Goal: Task Accomplishment & Management: Complete application form

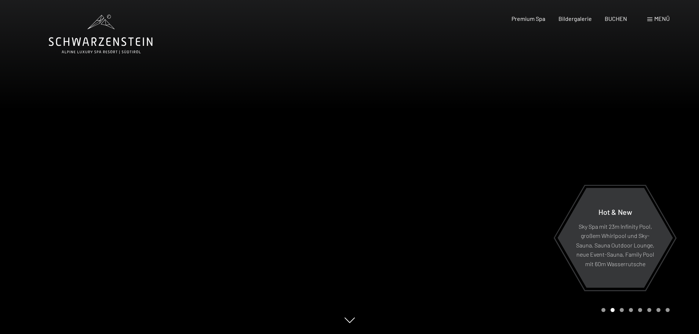
click at [664, 17] on span "Menü" at bounding box center [661, 18] width 15 height 7
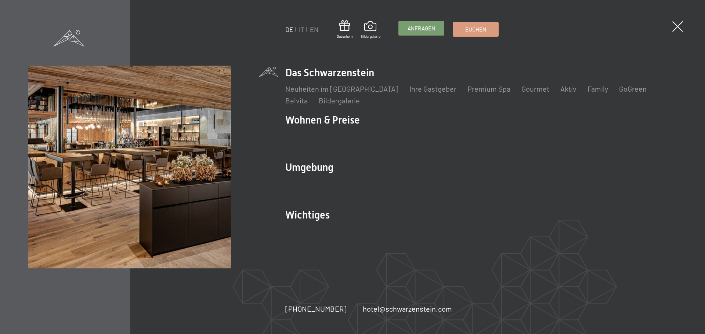
click at [431, 27] on span "Anfragen" at bounding box center [421, 29] width 28 height 8
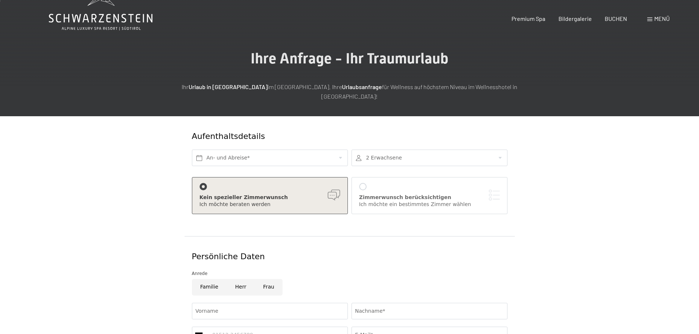
scroll to position [37, 0]
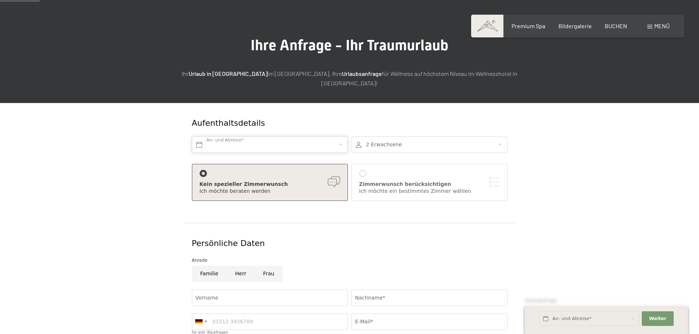
click at [327, 141] on input "text" at bounding box center [270, 145] width 156 height 17
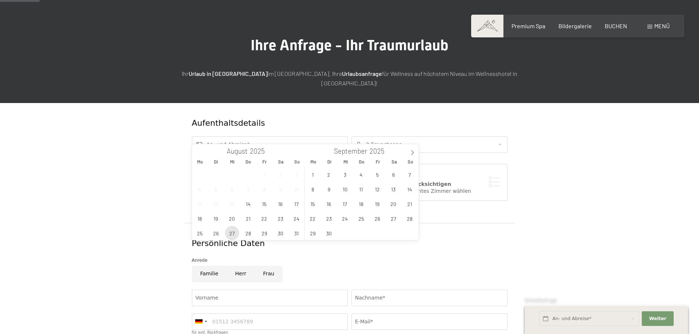
click at [232, 233] on span "27" at bounding box center [232, 233] width 14 height 14
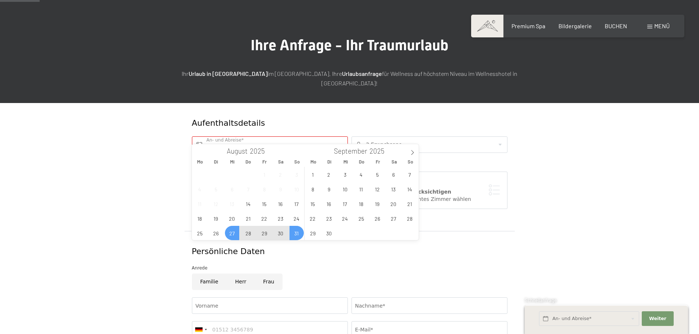
click at [299, 234] on span "31" at bounding box center [297, 233] width 14 height 14
type input "Mi. 27.08.2025 - So. 31.08.2025"
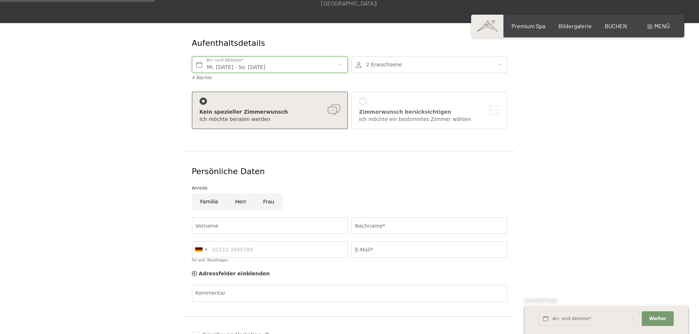
scroll to position [147, 0]
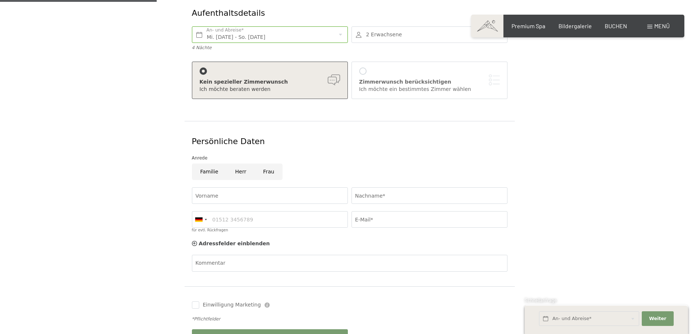
click at [262, 164] on input "Frau" at bounding box center [269, 172] width 28 height 17
radio input "true"
click at [243, 188] on input "Vorname" at bounding box center [270, 196] width 156 height 17
type input "Romy"
type input "Schneider"
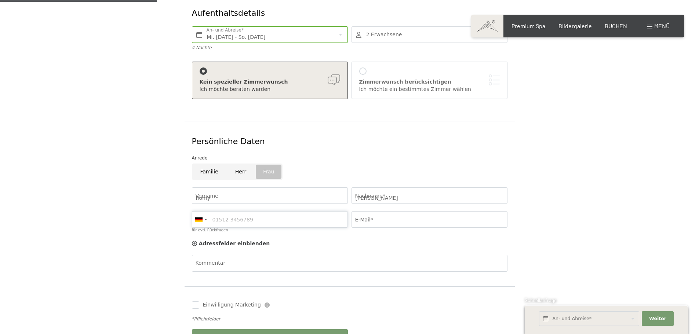
type input "015155722730"
type input "romyschneider31@googlemail.com"
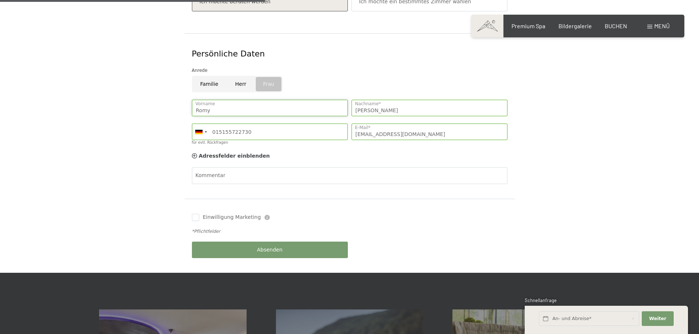
scroll to position [257, 0]
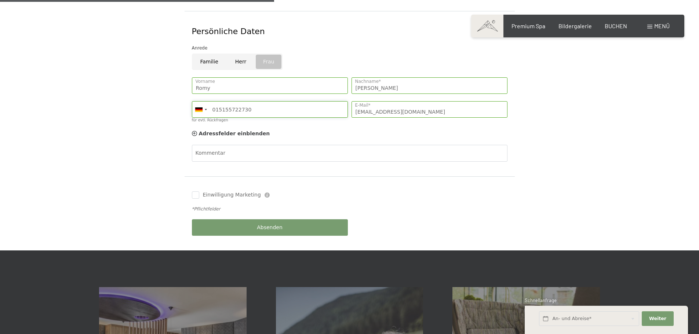
drag, startPoint x: 253, startPoint y: 100, endPoint x: 116, endPoint y: 102, distance: 137.3
click at [116, 102] on form "Aufenthaltsdetails Mi. 27.08.2025 - So. 31.08.2025 An- und Abreise* 4 Nächte 2 …" at bounding box center [349, 67] width 501 height 368
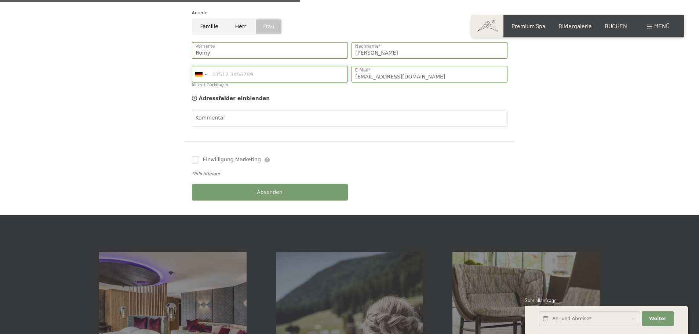
scroll to position [294, 0]
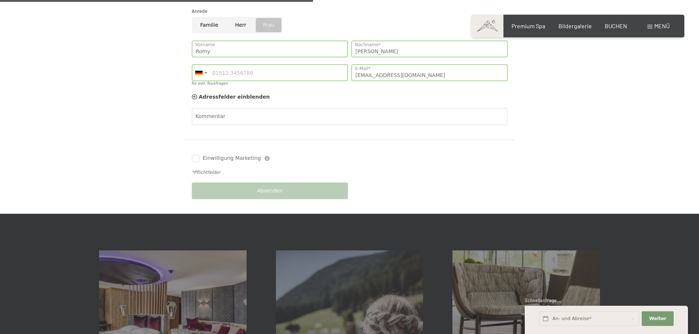
drag, startPoint x: 236, startPoint y: 180, endPoint x: 237, endPoint y: 176, distance: 3.7
click at [237, 183] on button "Absenden" at bounding box center [270, 191] width 156 height 17
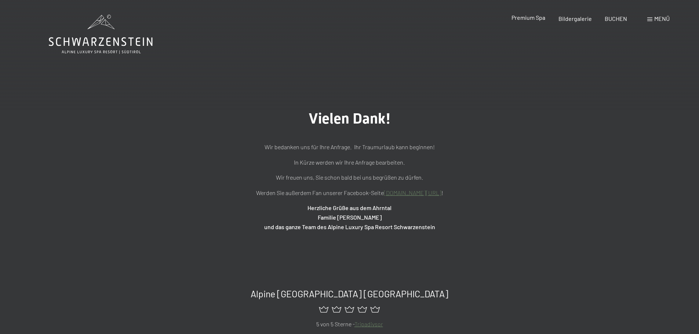
click at [528, 19] on span "Premium Spa" at bounding box center [529, 17] width 34 height 7
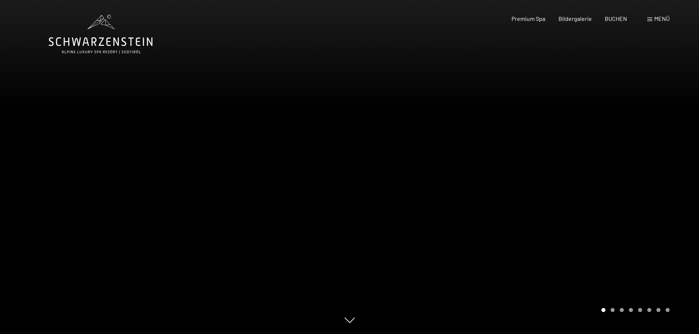
click at [496, 136] on div at bounding box center [525, 167] width 350 height 334
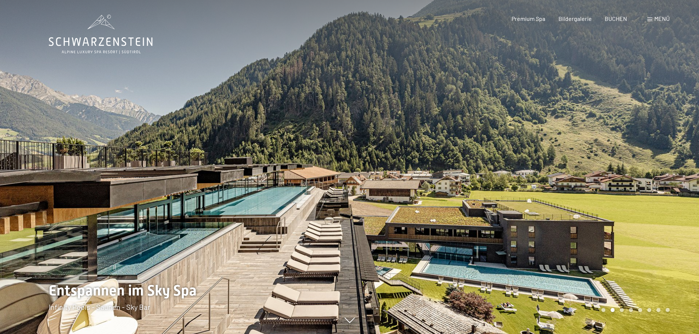
click at [530, 168] on div at bounding box center [525, 167] width 350 height 334
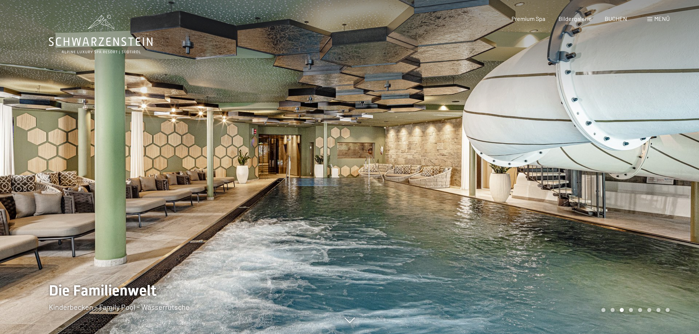
click at [530, 168] on div at bounding box center [525, 167] width 350 height 334
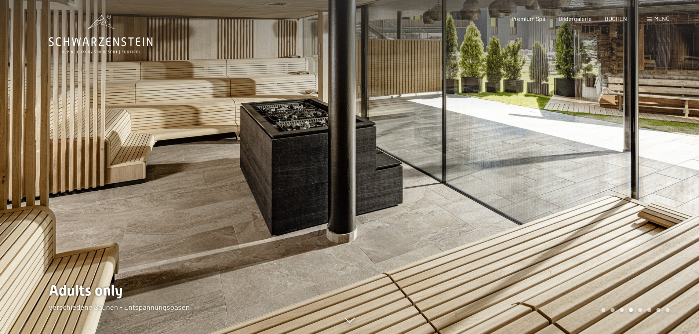
click at [530, 168] on div at bounding box center [525, 167] width 350 height 334
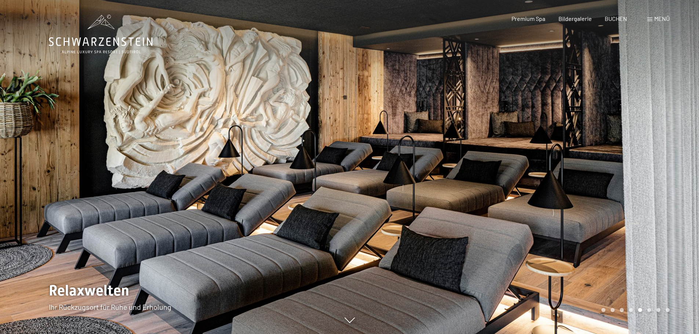
click at [530, 168] on div at bounding box center [525, 167] width 350 height 334
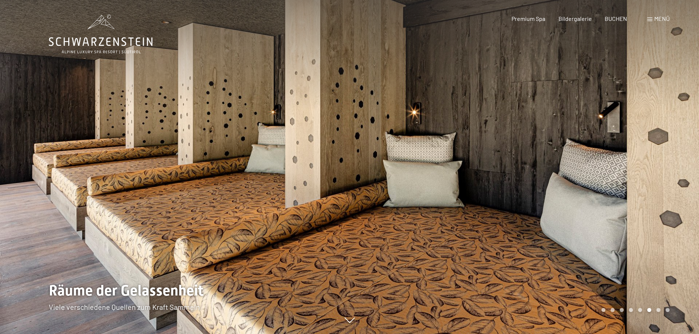
click at [530, 168] on div at bounding box center [525, 167] width 350 height 334
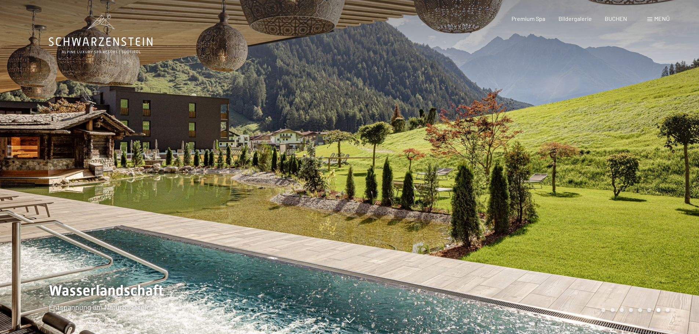
click at [530, 168] on div at bounding box center [525, 167] width 350 height 334
